Goal: Transaction & Acquisition: Download file/media

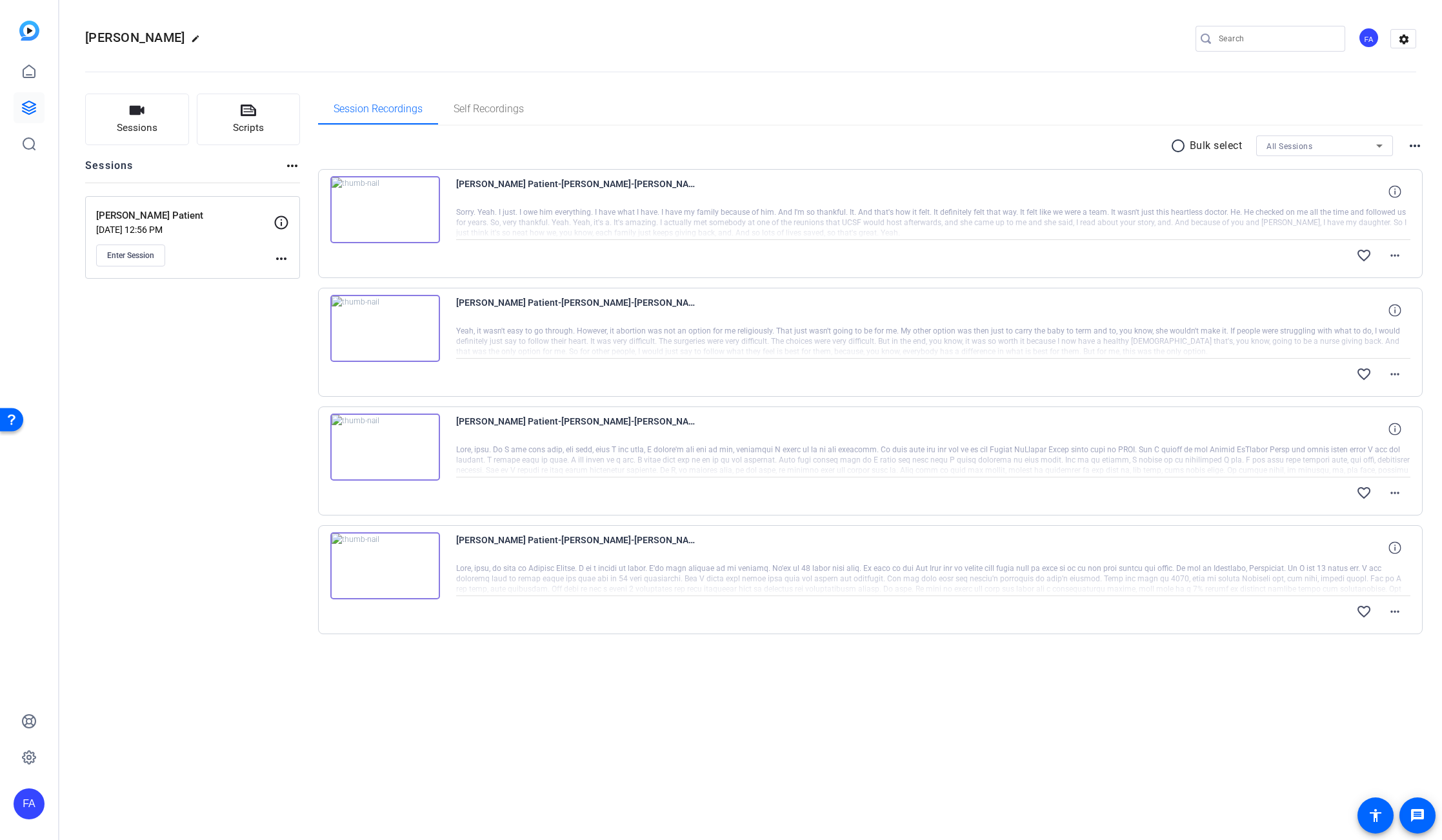
drag, startPoint x: 1058, startPoint y: 674, endPoint x: 1007, endPoint y: 529, distance: 153.7
click at [1058, 673] on div "radio_button_unchecked Bulk select All Sessions more_horiz [PERSON_NAME] Patien…" at bounding box center [871, 400] width 1105 height 550
click at [1316, 253] on div "Download" at bounding box center [1317, 256] width 61 height 10
click at [1368, 250] on mat-icon "favorite_border" at bounding box center [1363, 256] width 16 height 16
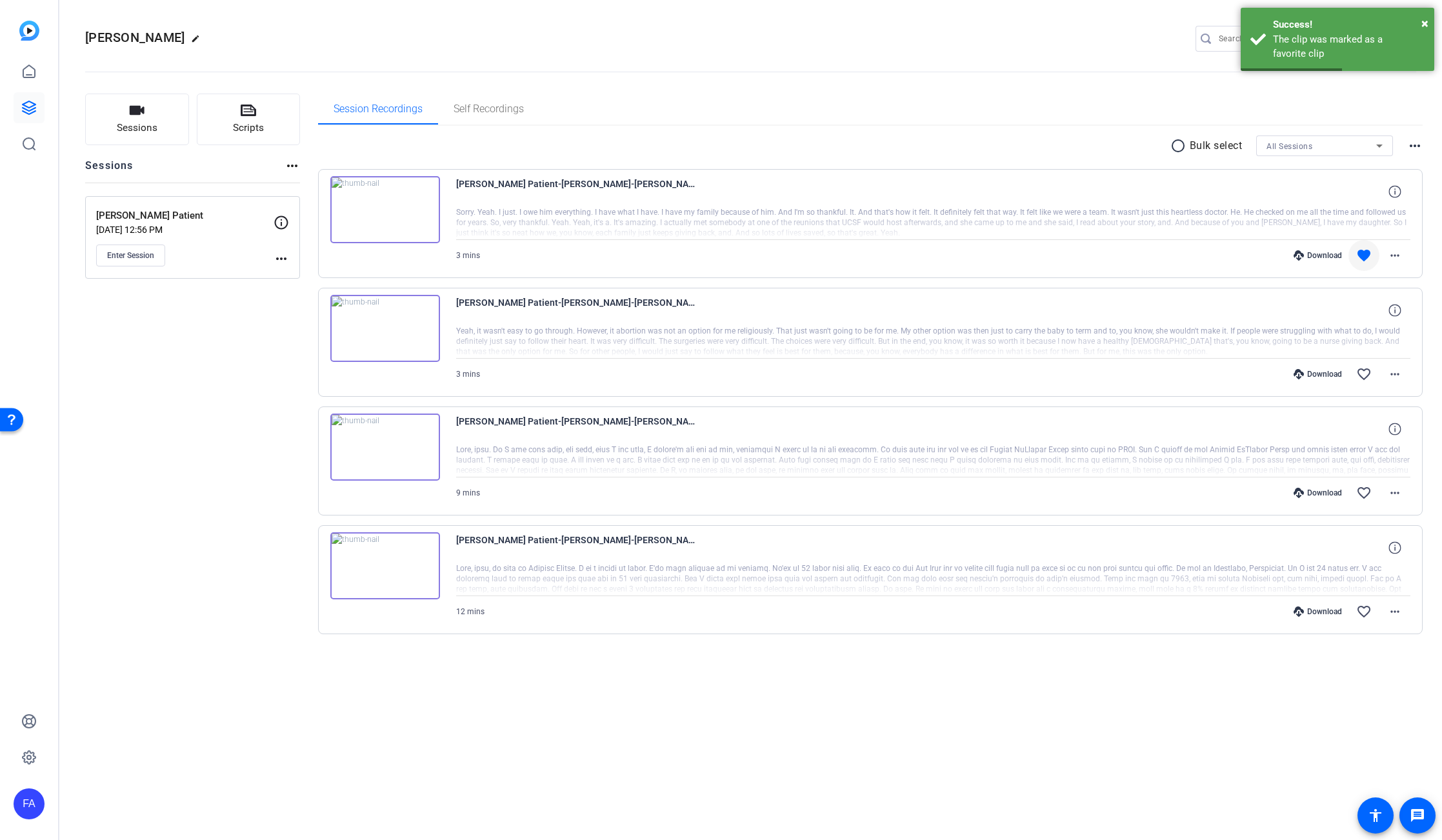
click at [1316, 375] on div "Download" at bounding box center [1317, 374] width 61 height 10
click at [1367, 371] on mat-icon "favorite_border" at bounding box center [1363, 374] width 16 height 16
click at [1316, 491] on div "Download" at bounding box center [1317, 493] width 61 height 10
click at [1363, 489] on mat-icon "favorite_border" at bounding box center [1363, 493] width 16 height 16
click at [1316, 609] on div "Download" at bounding box center [1317, 611] width 61 height 10
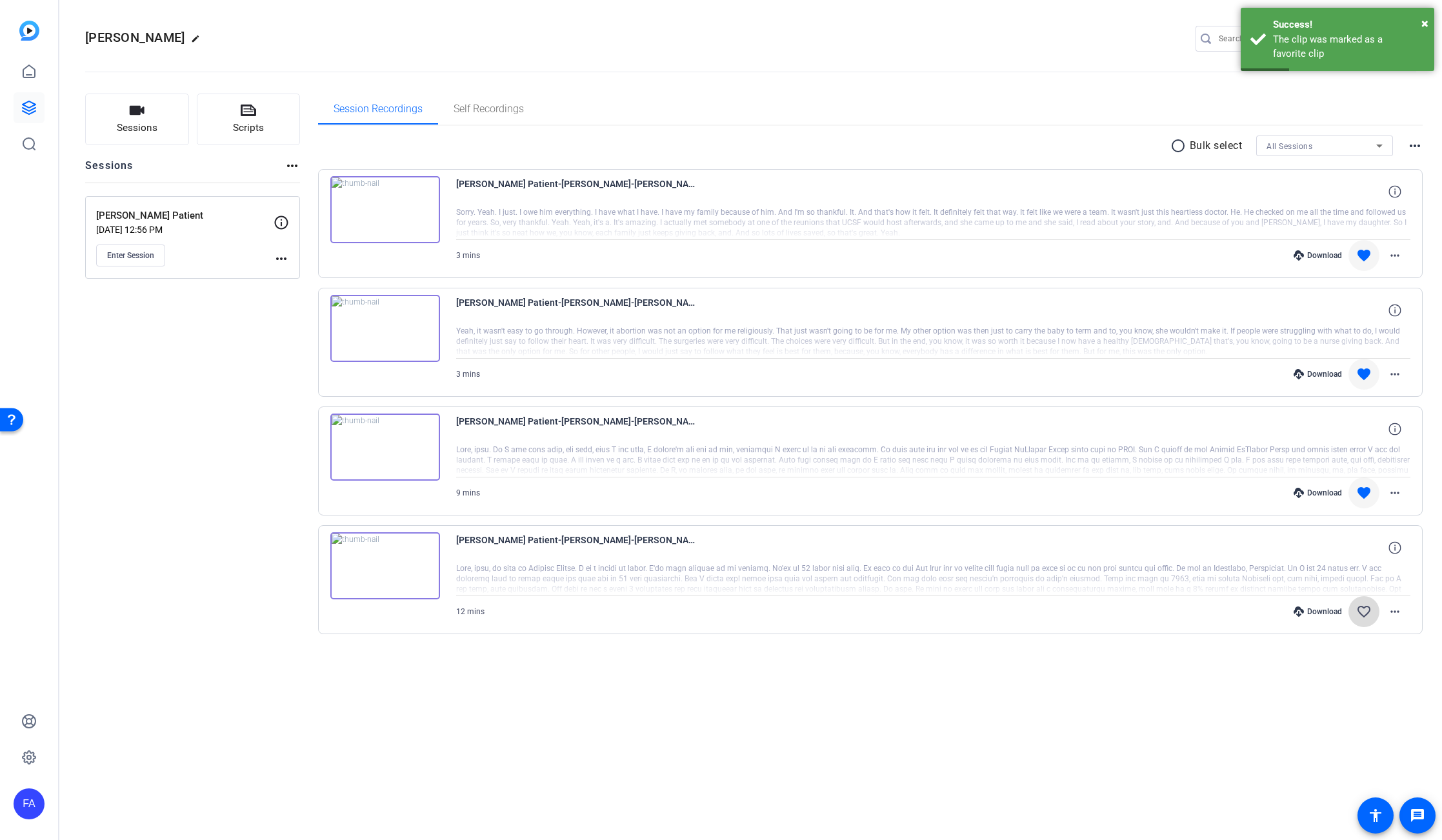
click at [1365, 608] on mat-icon "favorite_border" at bounding box center [1363, 611] width 16 height 16
click at [1395, 254] on mat-icon "more_horiz" at bounding box center [1395, 256] width 16 height 16
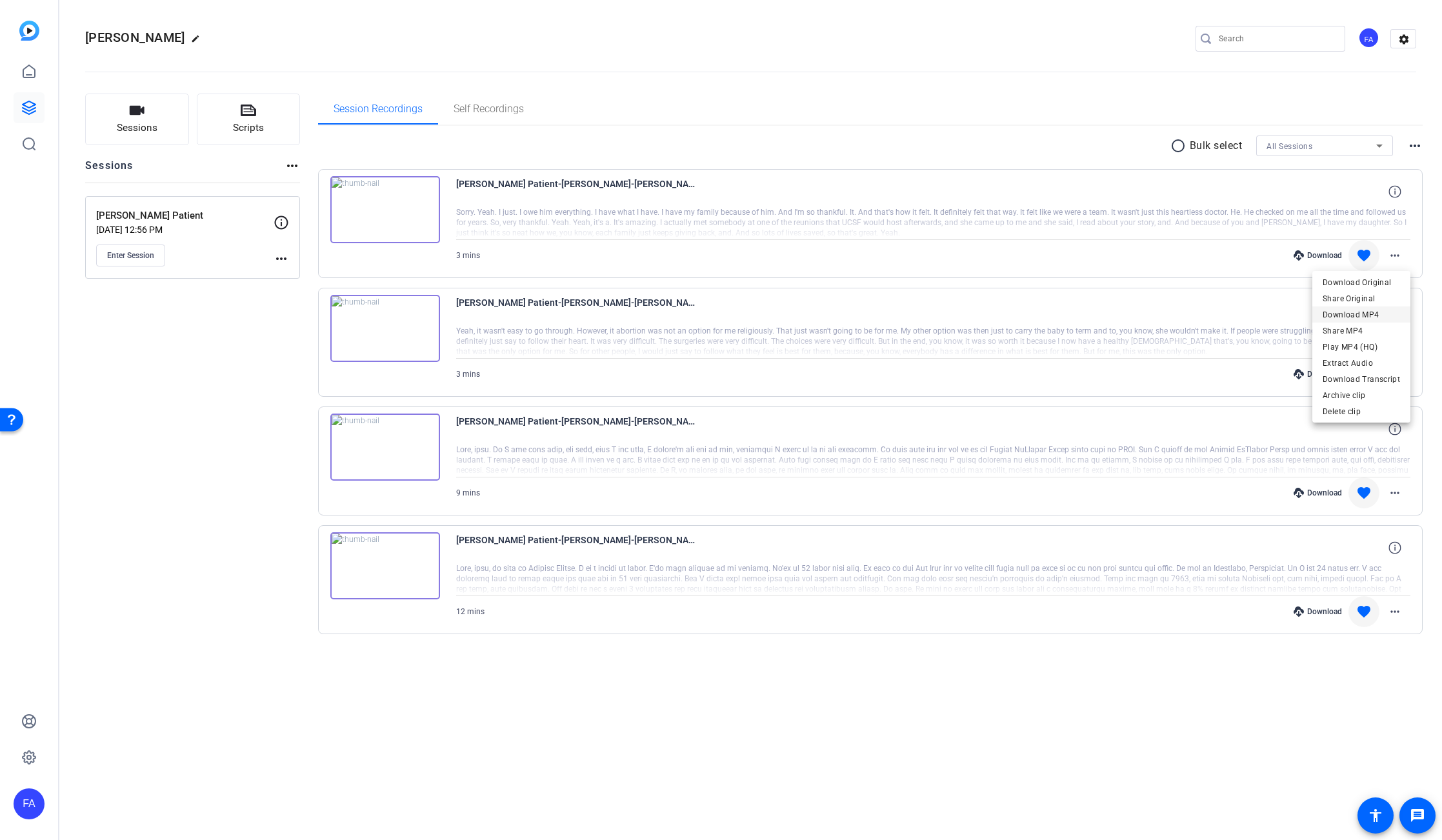
click at [1382, 311] on span "Download MP4" at bounding box center [1361, 315] width 78 height 16
click at [1394, 372] on mat-icon "more_horiz" at bounding box center [1395, 374] width 16 height 16
click at [1369, 430] on span "Download MP4" at bounding box center [1361, 434] width 78 height 16
click at [1393, 489] on mat-icon "more_horiz" at bounding box center [1395, 493] width 16 height 16
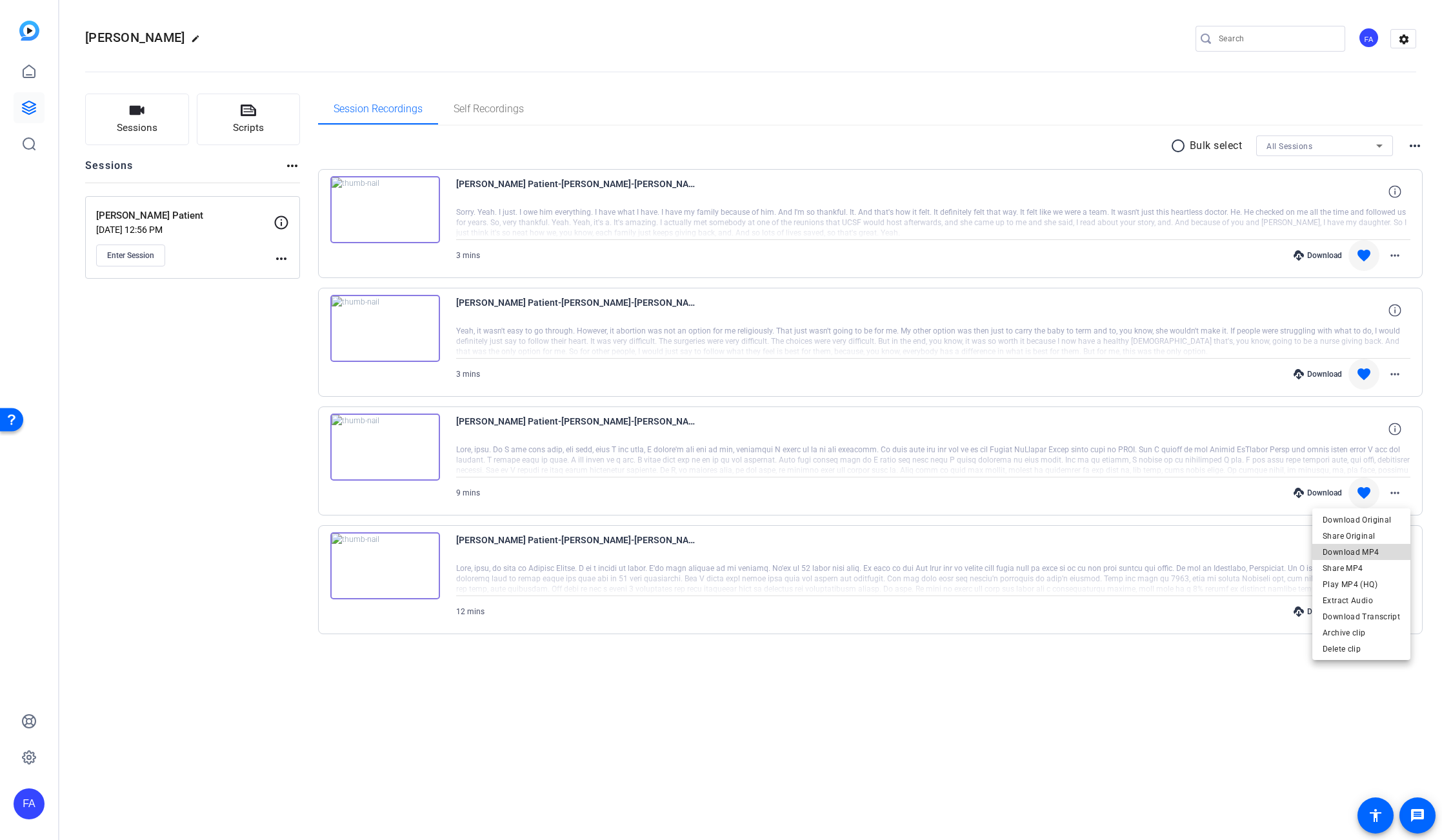
click at [1369, 550] on span "Download MP4" at bounding box center [1361, 552] width 78 height 16
click at [1398, 609] on mat-icon "more_horiz" at bounding box center [1395, 611] width 16 height 16
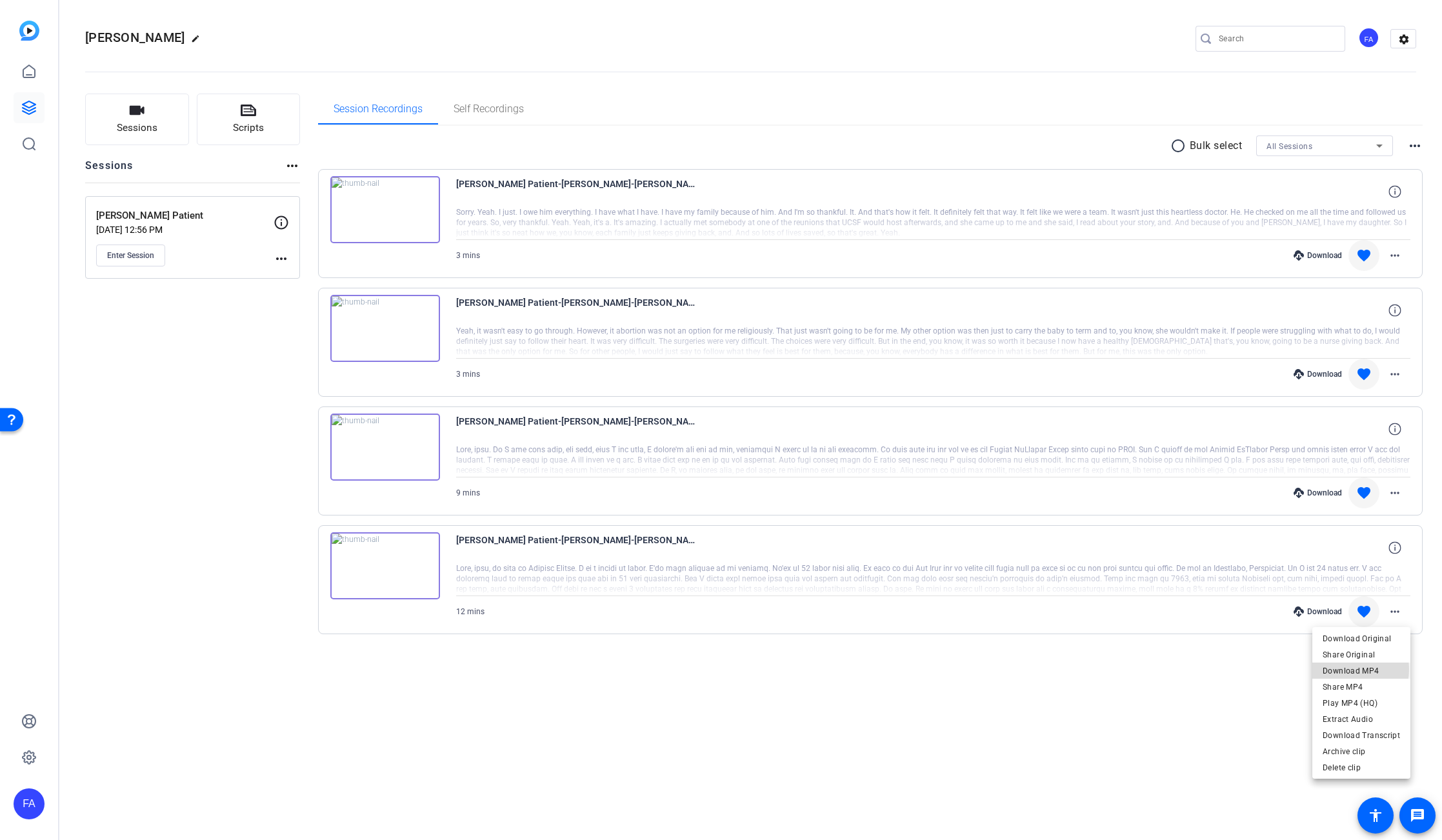
click at [1346, 669] on span "Download MP4" at bounding box center [1361, 671] width 78 height 16
